Goal: Check status: Check status

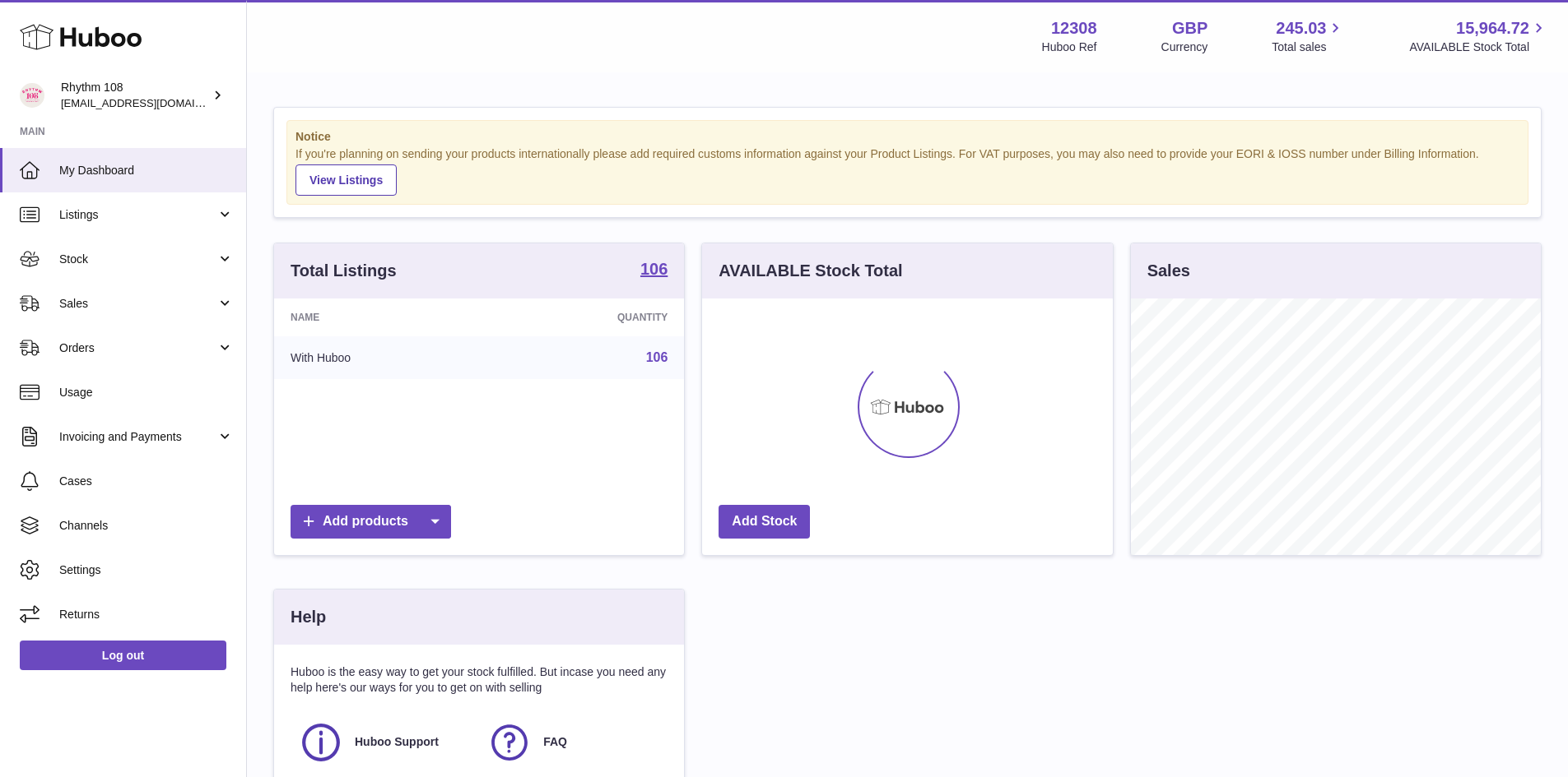
scroll to position [257, 415]
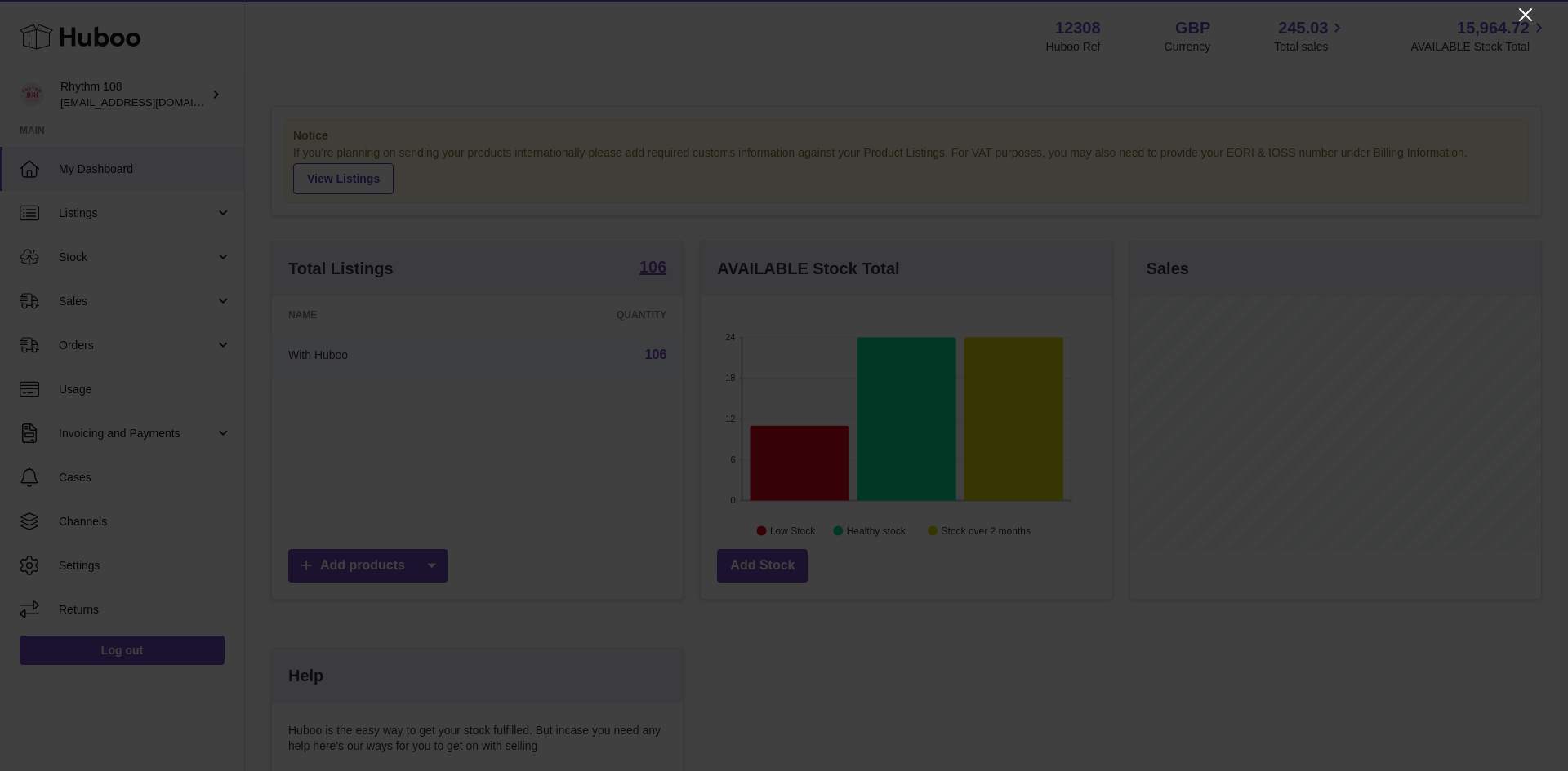
click at [1521, 18] on icon "Close" at bounding box center [1525, 14] width 13 height 13
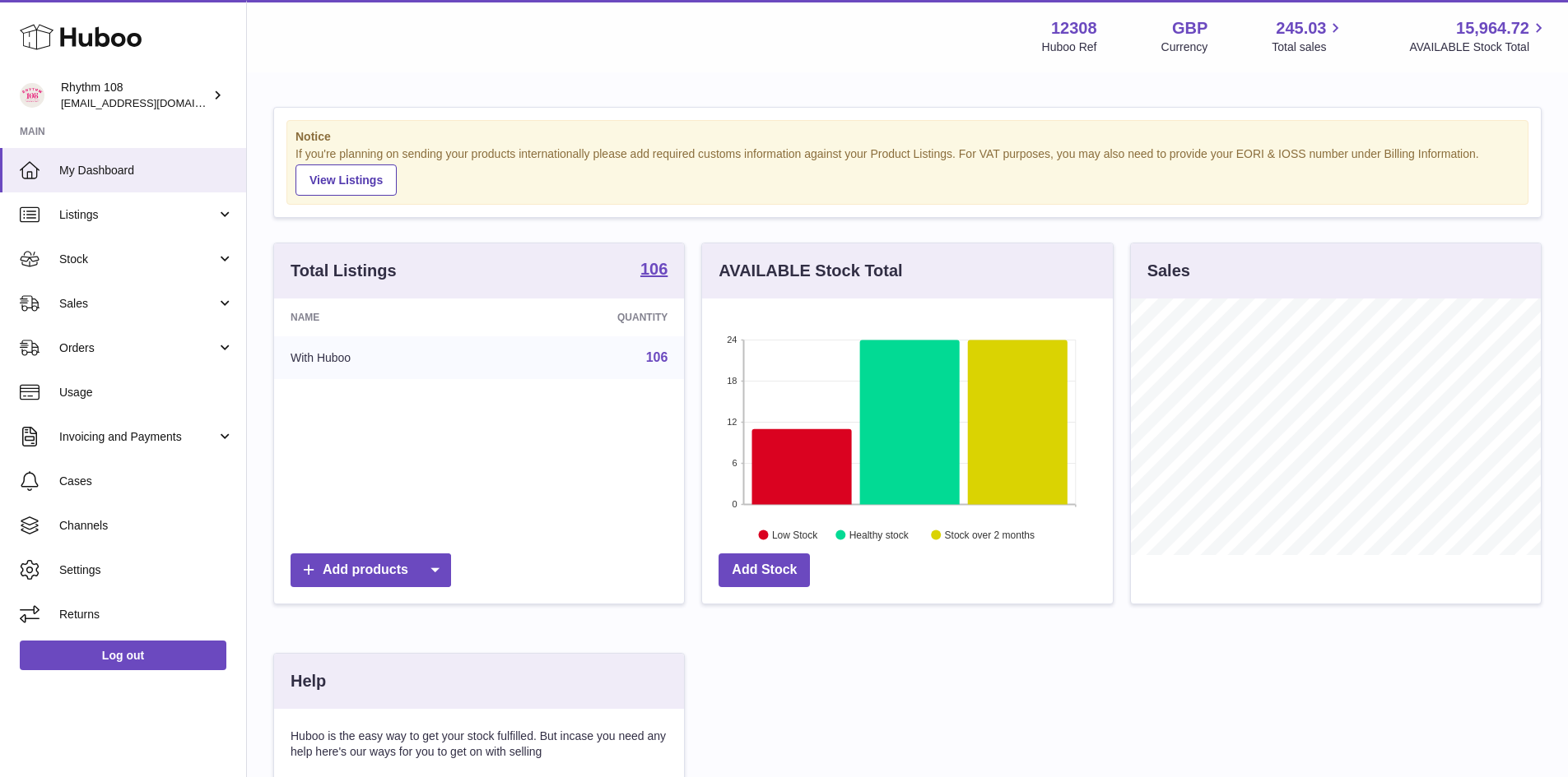
scroll to position [822409, 822660]
click at [57, 305] on link "Sales" at bounding box center [123, 303] width 246 height 44
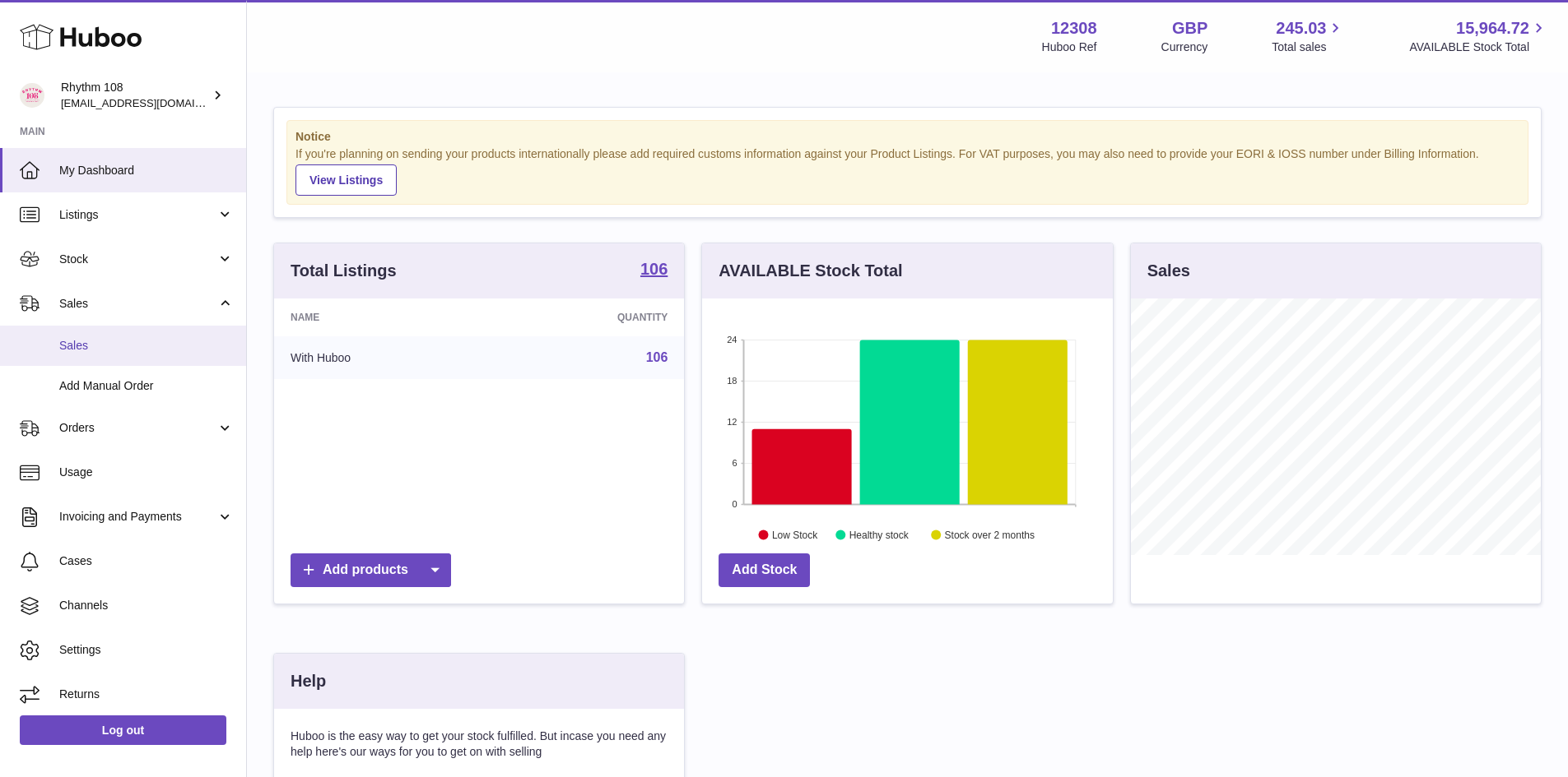
click at [76, 348] on span "Sales" at bounding box center [146, 346] width 175 height 16
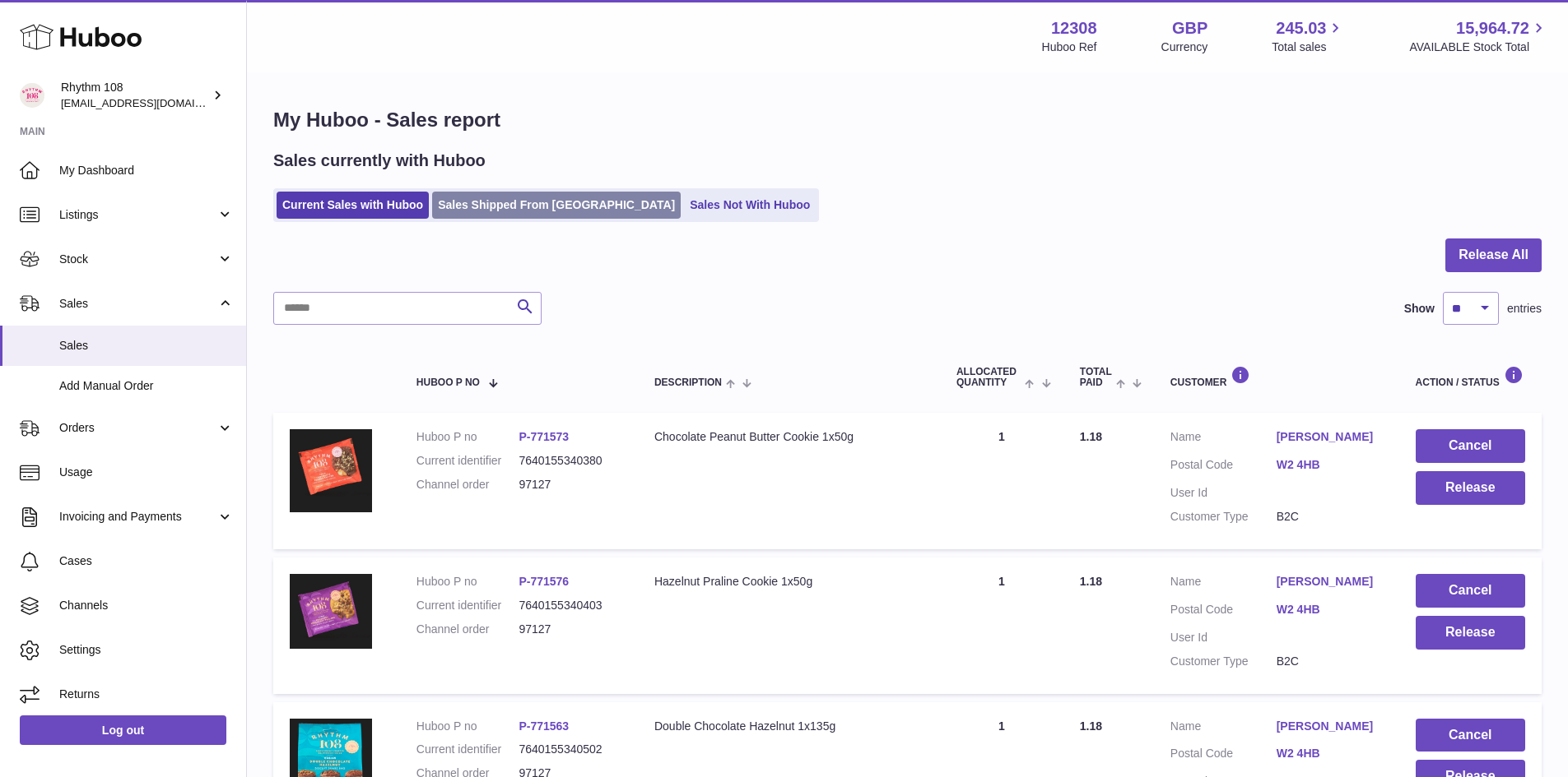
click at [477, 205] on link "Sales Shipped From [GEOGRAPHIC_DATA]" at bounding box center [557, 205] width 249 height 27
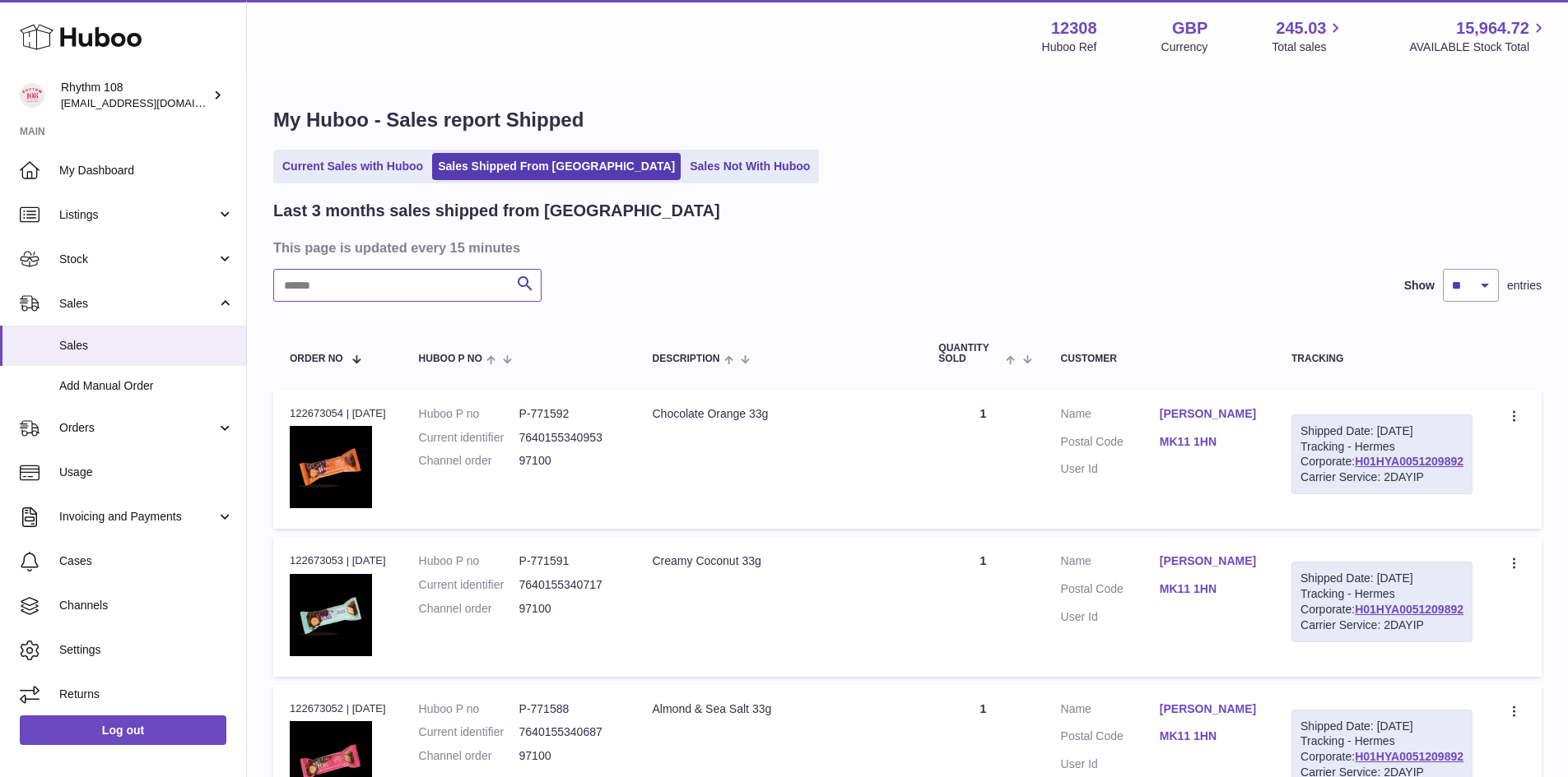
click at [342, 300] on input "text" at bounding box center [408, 285] width 268 height 33
paste input "*****"
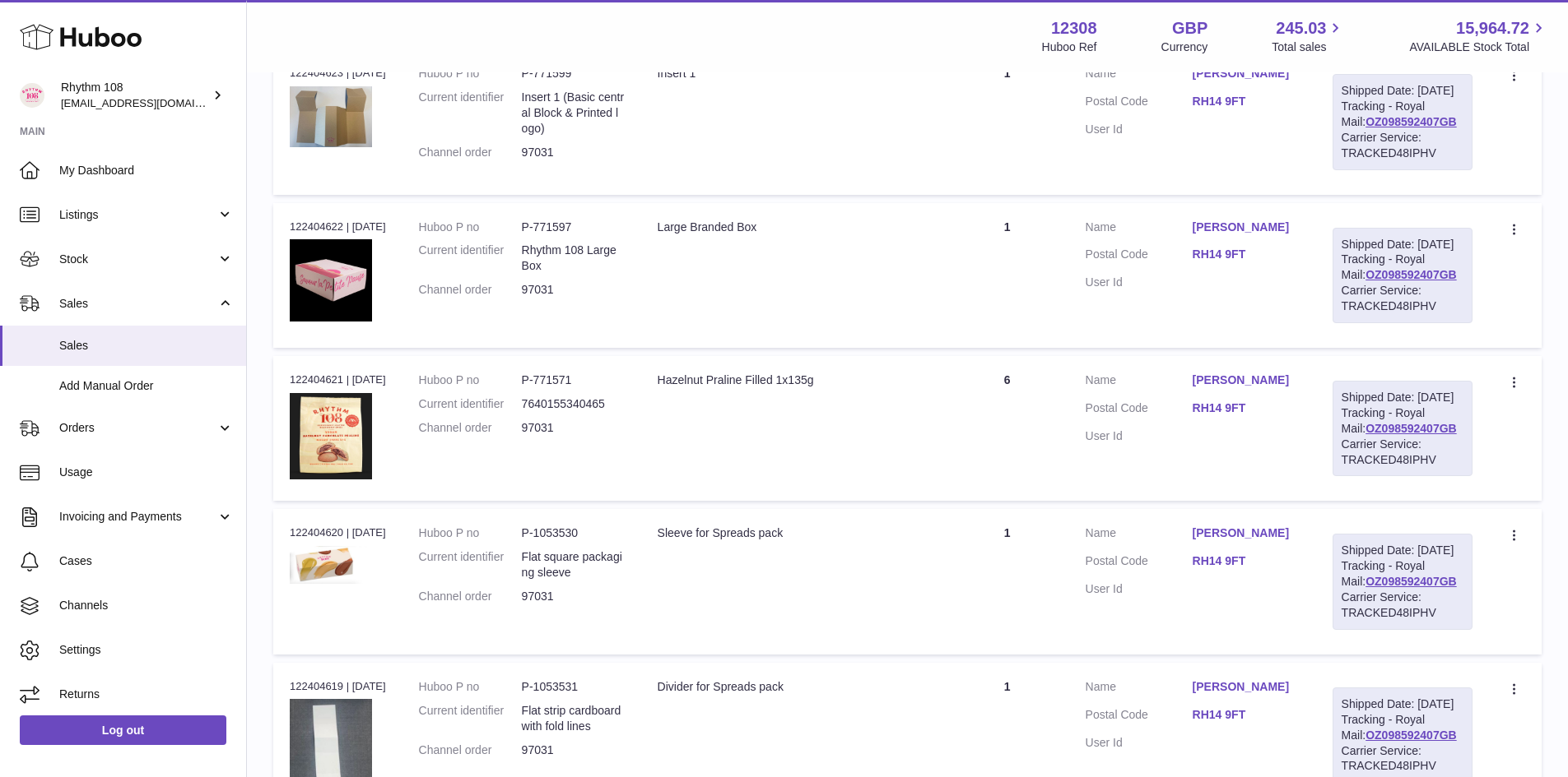
scroll to position [247, 0]
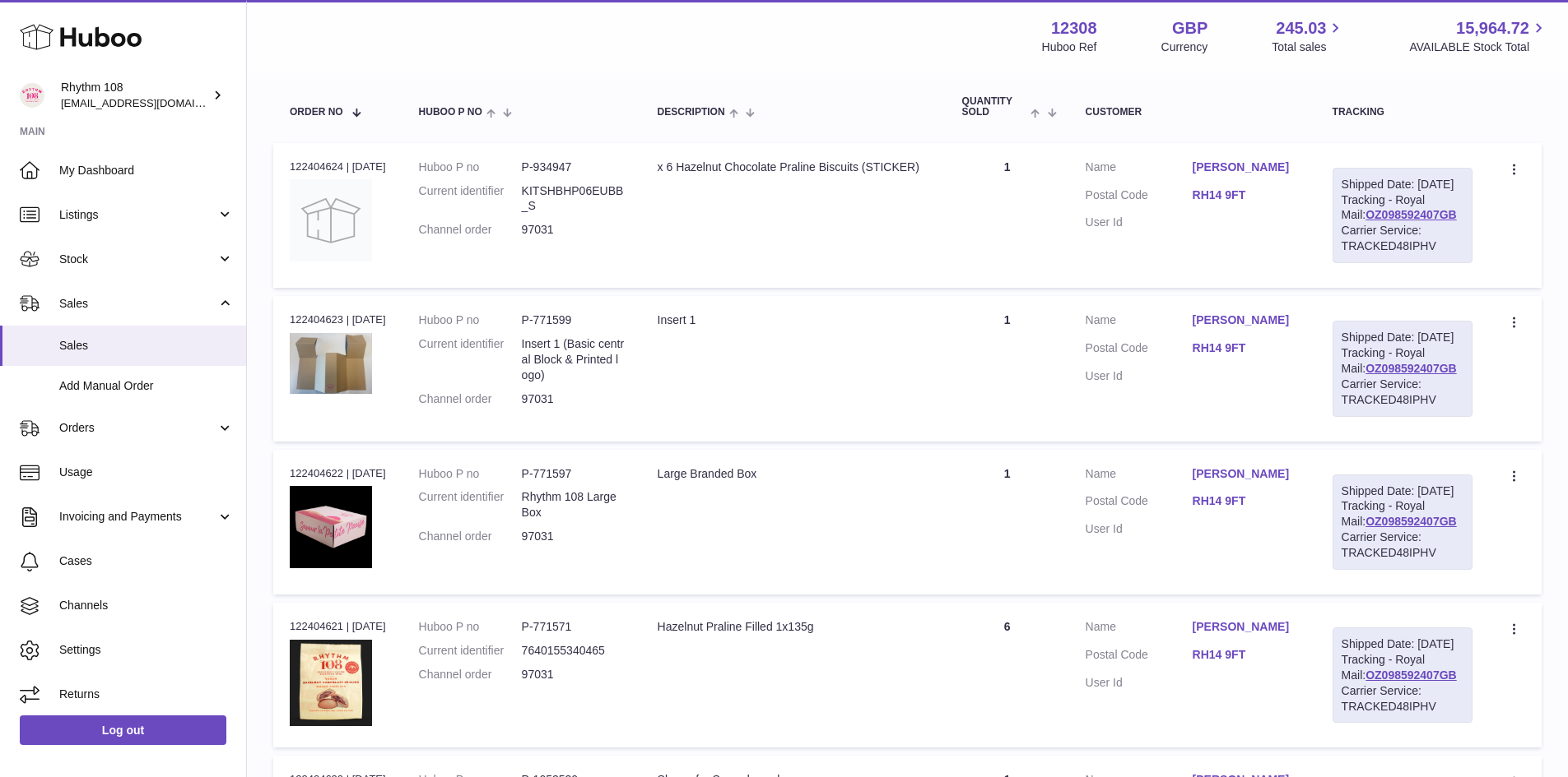
type input "*****"
click at [787, 250] on td "Description x 6 Hazelnut Chocolate Praline Biscuits (STICKER)" at bounding box center [793, 215] width 304 height 145
click at [305, 161] on div "Order no 122404624 | [DATE]" at bounding box center [337, 167] width 96 height 15
copy div "122404624"
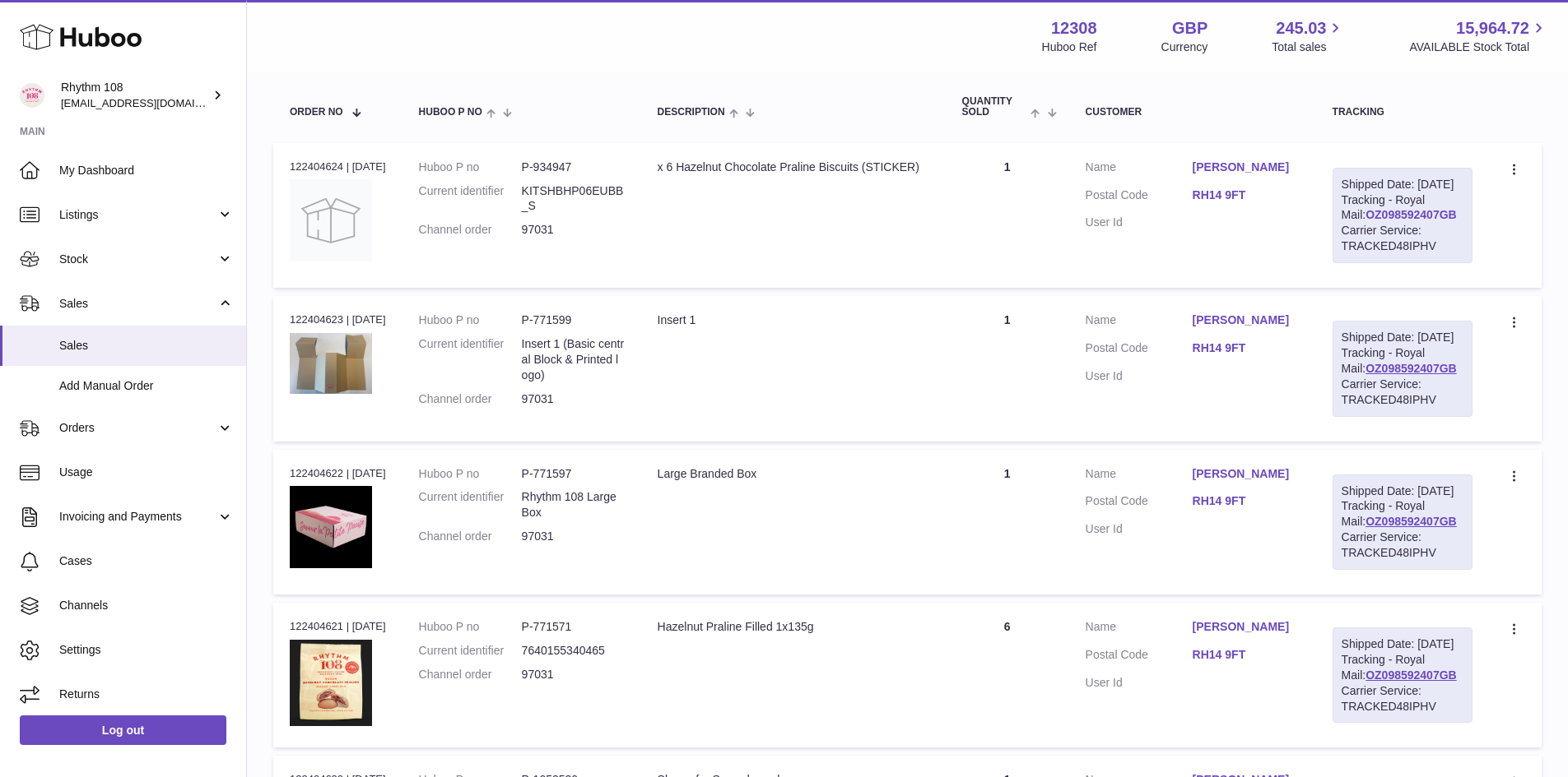
click at [1371, 221] on link "OZ098592407GB" at bounding box center [1411, 214] width 92 height 13
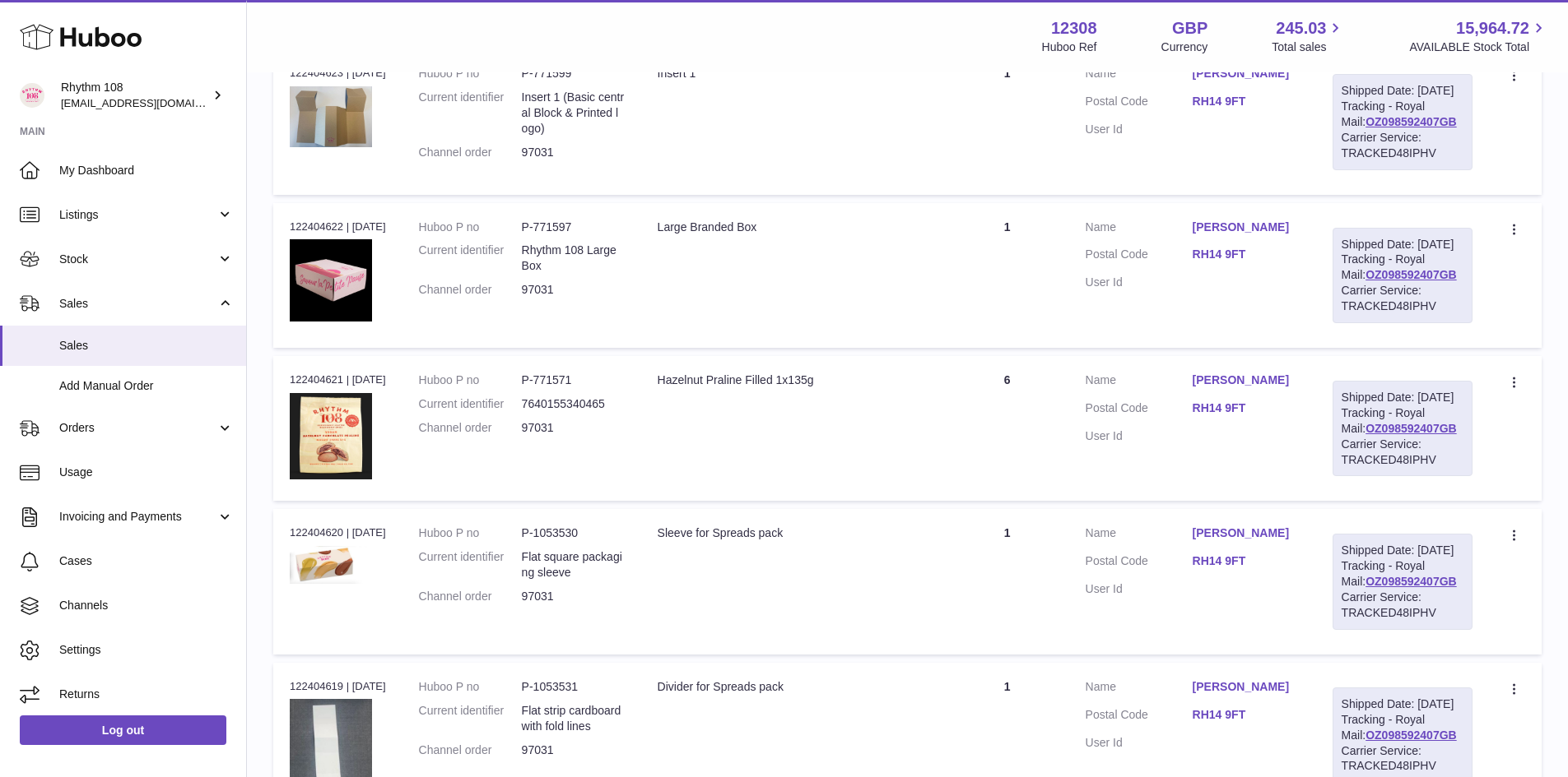
scroll to position [0, 0]
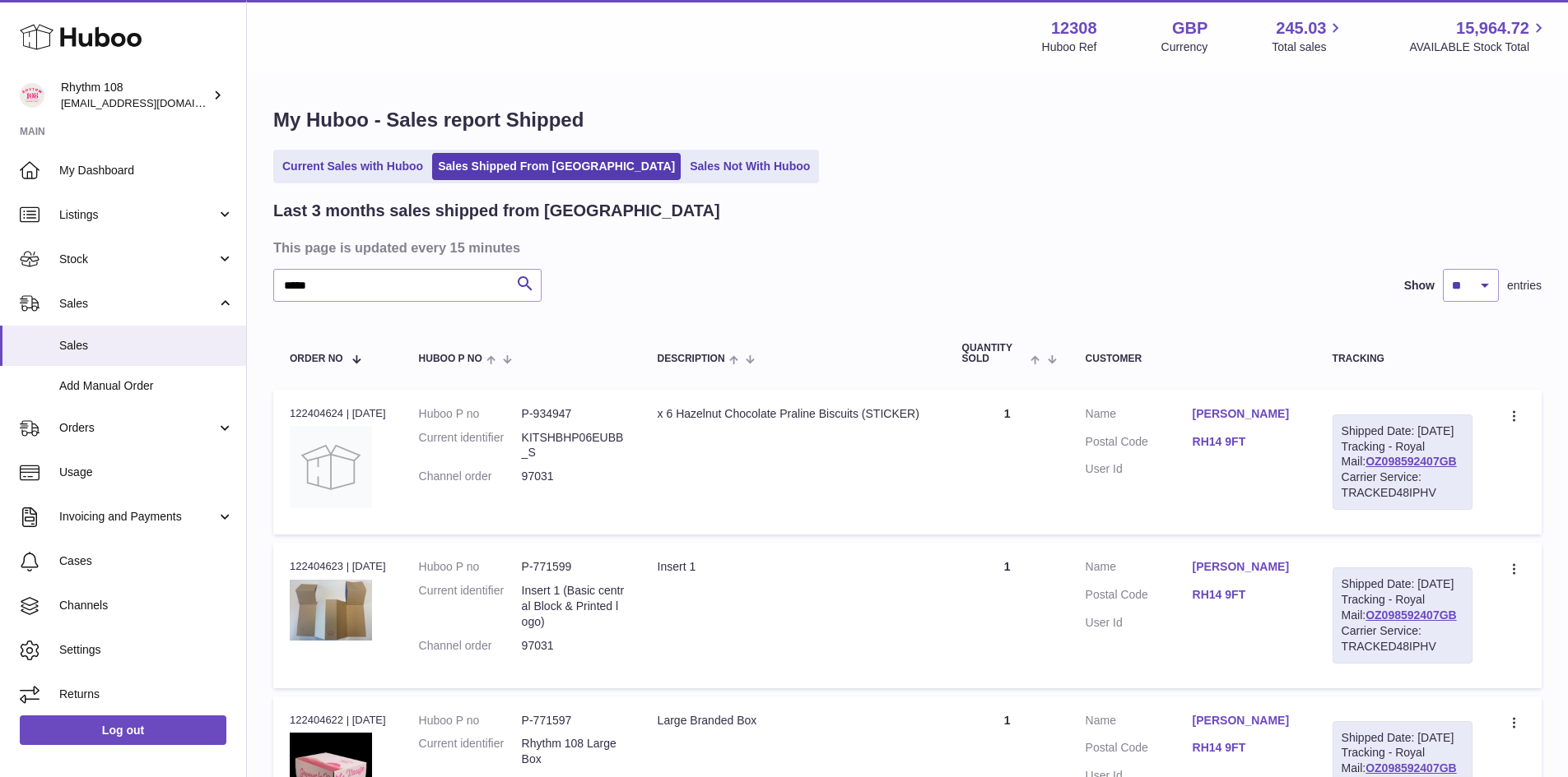
click at [577, 413] on dd "P-934947" at bounding box center [573, 415] width 103 height 16
copy dd "934947"
